Goal: Transaction & Acquisition: Purchase product/service

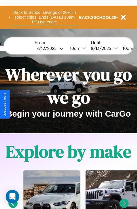
click at [44, 17] on button "Back to School savings of 20% in select cities! Ends 9/1 at 10am PT. Use code:" at bounding box center [44, 17] width 68 height 18
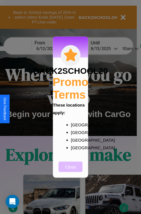
click at [71, 170] on button "Close" at bounding box center [71, 166] width 24 height 10
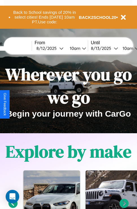
click at [19, 48] on input "text" at bounding box center [10, 48] width 42 height 5
type input "*****"
click at [56, 48] on div "8 / 12 / 2025" at bounding box center [47, 48] width 23 height 5
select select "*"
select select "****"
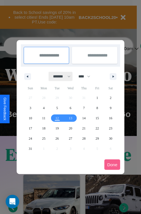
click at [59, 76] on select "******* ******** ***** ***** *** **** **** ****** ********* ******* ******** **…" at bounding box center [61, 76] width 24 height 9
select select "**"
click at [70, 118] on span "12" at bounding box center [70, 118] width 3 height 10
type input "**********"
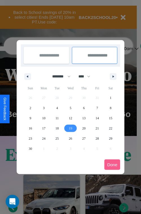
click at [70, 128] on span "19" at bounding box center [70, 128] width 3 height 10
type input "**********"
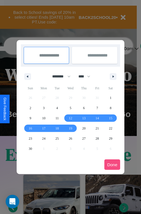
click at [112, 164] on button "Done" at bounding box center [112, 164] width 16 height 10
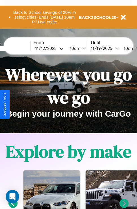
click at [81, 48] on div "10am" at bounding box center [74, 48] width 15 height 5
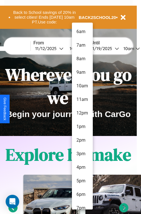
click at [82, 59] on li "8am" at bounding box center [82, 59] width 21 height 14
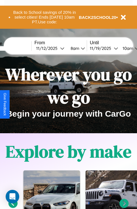
click at [134, 48] on div "10am" at bounding box center [127, 48] width 15 height 5
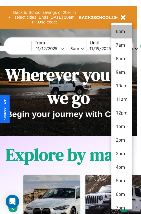
click at [122, 32] on li "6am" at bounding box center [121, 32] width 21 height 14
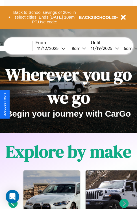
scroll to position [0, 20]
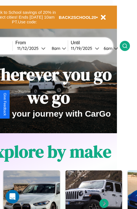
click at [128, 46] on icon at bounding box center [125, 46] width 6 height 6
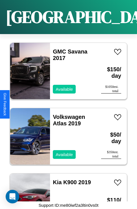
scroll to position [3230, 0]
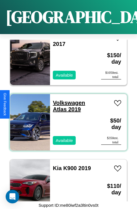
click at [67, 100] on link "Volkswagen Atlas 2019" at bounding box center [69, 106] width 32 height 13
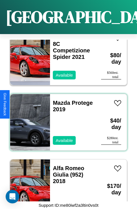
click at [66, 119] on div "Mazda Protege 2019 Available" at bounding box center [72, 122] width 45 height 56
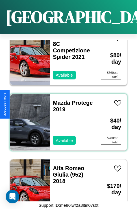
click at [66, 119] on div "Mazda Protege 2019 Available" at bounding box center [72, 122] width 45 height 56
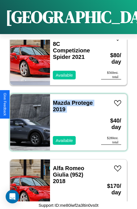
click at [66, 119] on div "Mazda Protege 2019 Available" at bounding box center [72, 122] width 45 height 56
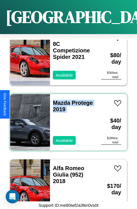
click at [66, 119] on div "Mazda Protege 2019 Available" at bounding box center [72, 122] width 45 height 56
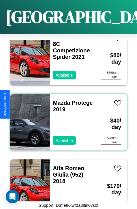
click at [66, 119] on div "Mazda Protege 2019 Available" at bounding box center [72, 122] width 45 height 56
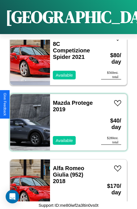
click at [66, 119] on div "Mazda Protege 2019 Available" at bounding box center [72, 122] width 45 height 56
click at [60, 100] on link "Mazda Protege 2019" at bounding box center [73, 106] width 40 height 13
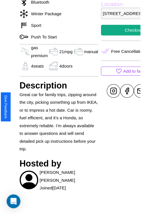
scroll to position [62, 26]
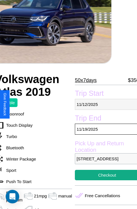
click at [104, 104] on p "11 / 12 / 2025" at bounding box center [107, 104] width 64 height 11
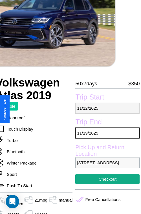
select select "*"
select select "****"
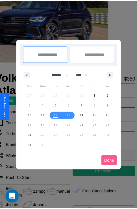
scroll to position [0, 26]
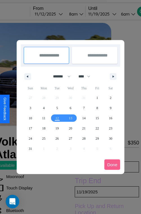
click at [56, 14] on div at bounding box center [70, 107] width 141 height 214
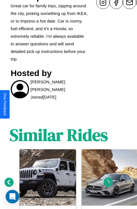
scroll to position [320, 8]
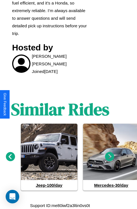
click at [110, 157] on icon at bounding box center [109, 156] width 9 height 9
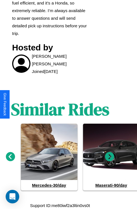
click at [110, 157] on icon at bounding box center [109, 156] width 9 height 9
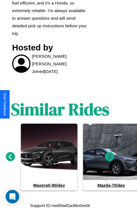
click at [10, 157] on icon at bounding box center [10, 156] width 9 height 9
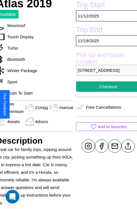
scroll to position [141, 26]
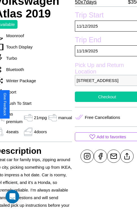
click at [104, 102] on button "Checkout" at bounding box center [107, 97] width 64 height 10
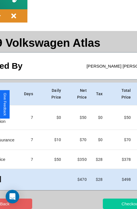
click at [109, 204] on button "Checkout" at bounding box center [130, 204] width 55 height 10
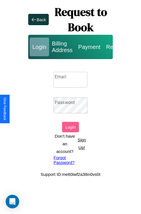
click at [71, 79] on input "Email" at bounding box center [71, 80] width 34 height 16
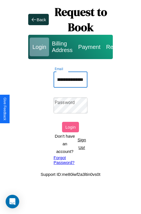
scroll to position [0, 35]
type input "**********"
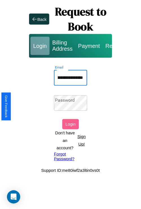
scroll to position [0, 0]
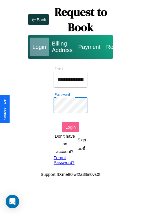
click at [71, 127] on button "Login" at bounding box center [70, 127] width 17 height 10
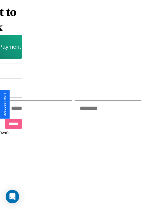
scroll to position [0, 96]
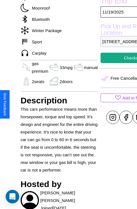
scroll to position [324, 0]
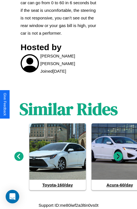
click at [118, 157] on icon at bounding box center [117, 156] width 9 height 9
